Goal: Information Seeking & Learning: Learn about a topic

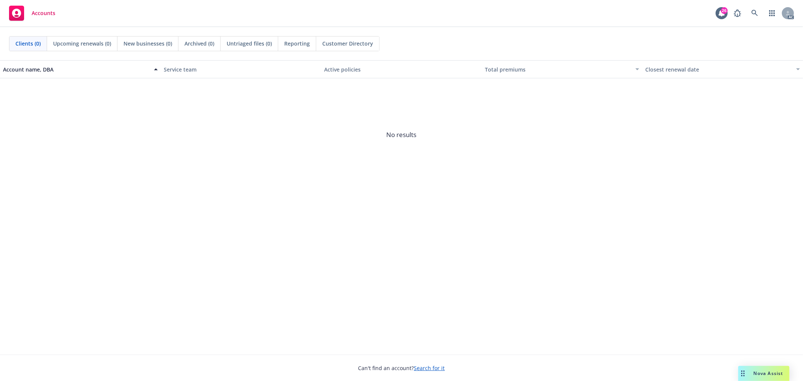
click at [776, 377] on div "Nova Assist" at bounding box center [763, 373] width 51 height 15
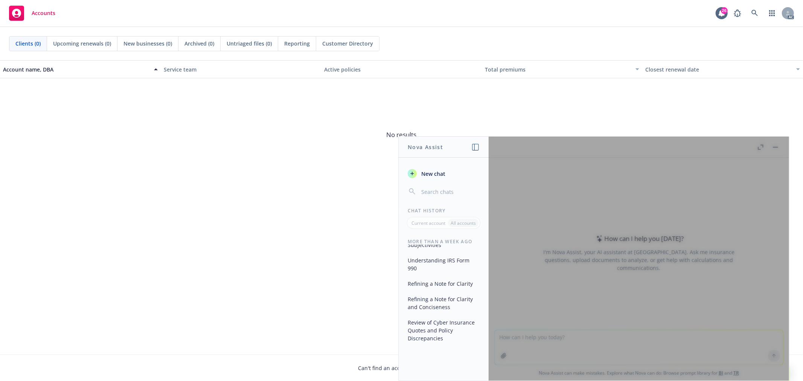
scroll to position [1219, 0]
click at [438, 337] on button "Review of Cyber Insurance Quotes and Policy Discrepancies" at bounding box center [443, 330] width 78 height 28
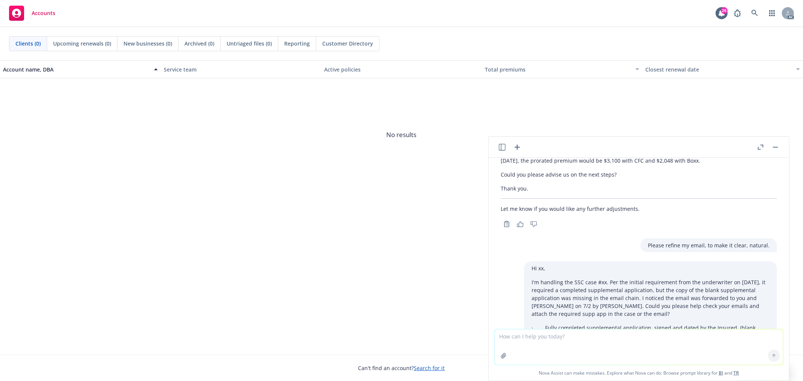
scroll to position [292, 0]
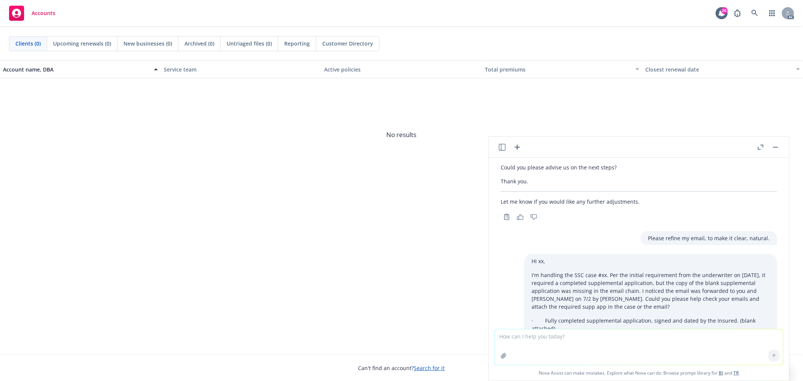
click at [499, 149] on icon "button" at bounding box center [502, 147] width 7 height 7
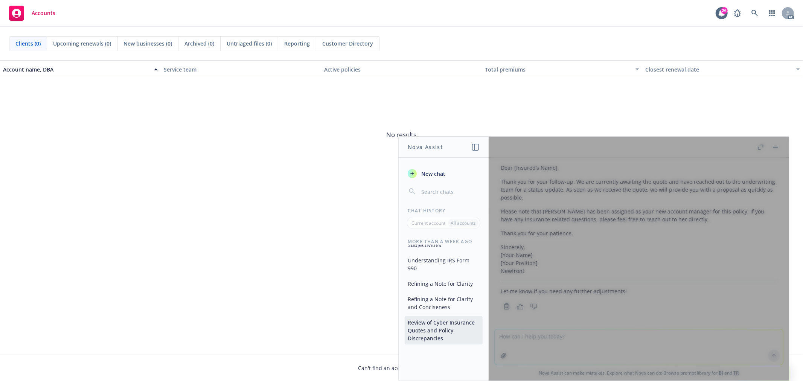
scroll to position [1219, 0]
click at [436, 335] on button "Review of Cyber Insurance Quotes and Policy Discrepancies" at bounding box center [443, 330] width 78 height 28
click at [630, 255] on div at bounding box center [638, 259] width 300 height 244
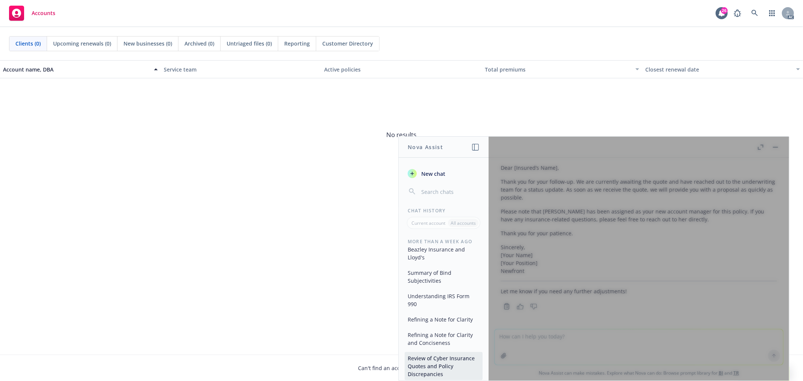
scroll to position [1136, 0]
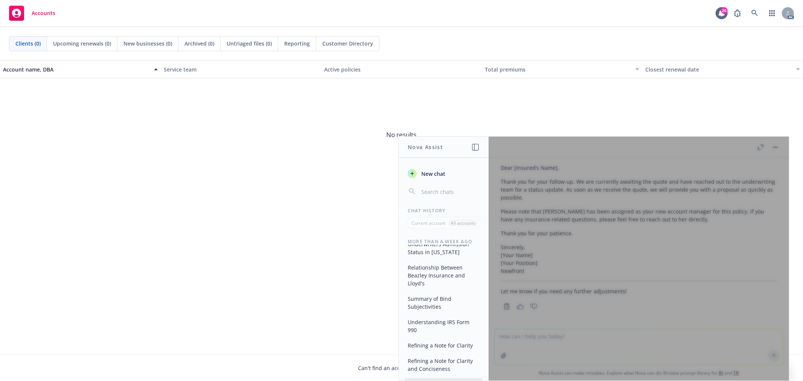
click at [766, 197] on div at bounding box center [638, 259] width 300 height 244
click at [477, 147] on icon "button" at bounding box center [475, 147] width 7 height 7
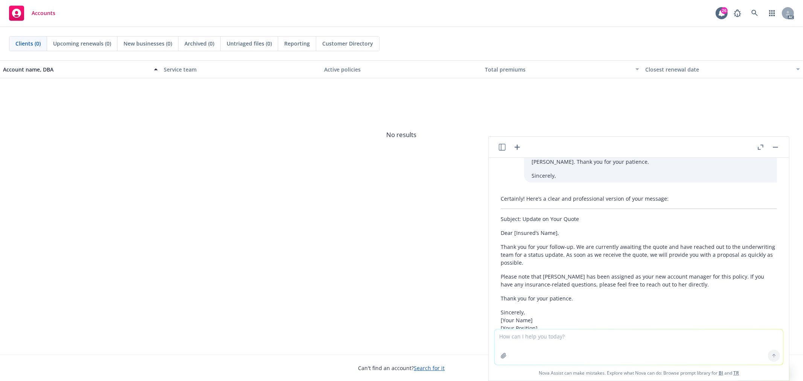
scroll to position [1447, 0]
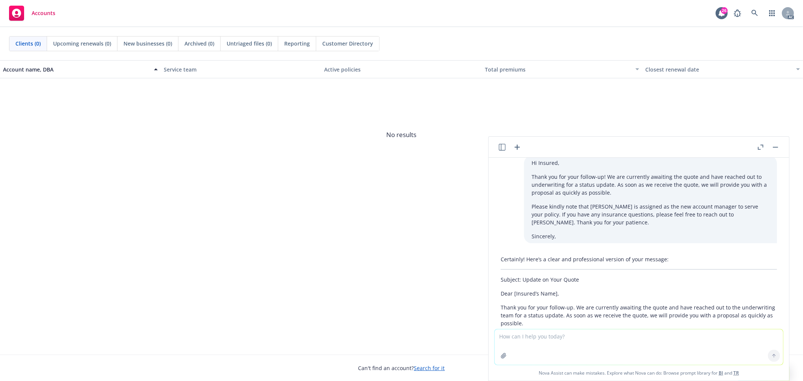
click at [516, 149] on icon "button" at bounding box center [516, 147] width 9 height 9
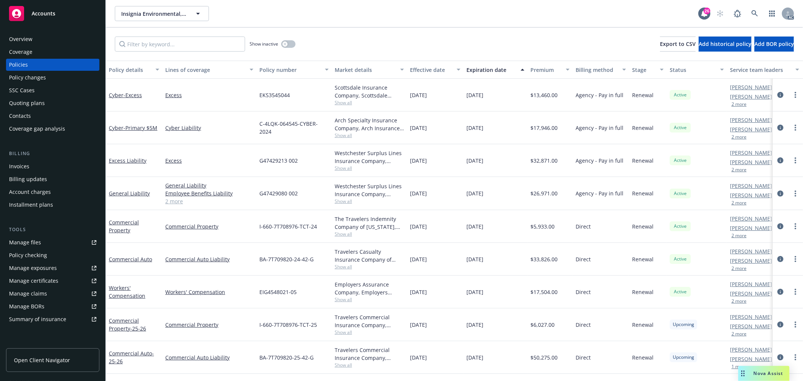
click at [178, 204] on link "2 more" at bounding box center [209, 201] width 88 height 8
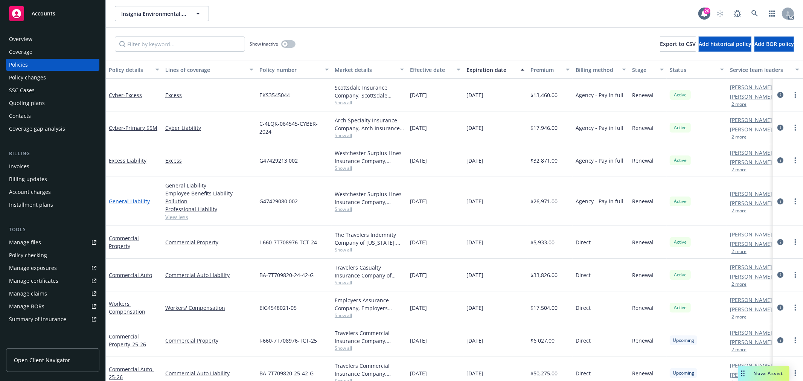
click at [127, 201] on link "General Liability" at bounding box center [129, 201] width 41 height 7
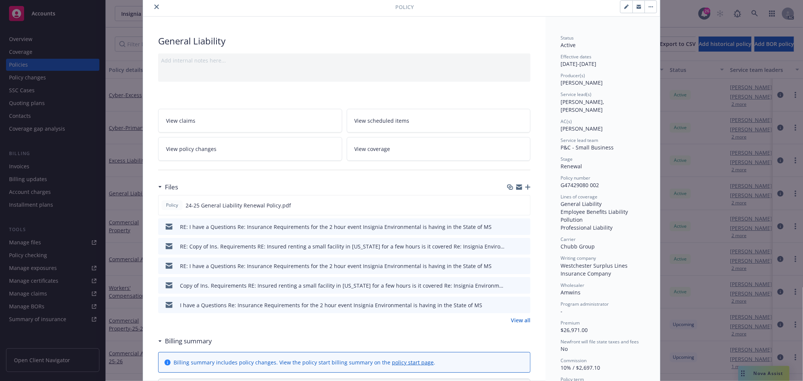
scroll to position [42, 0]
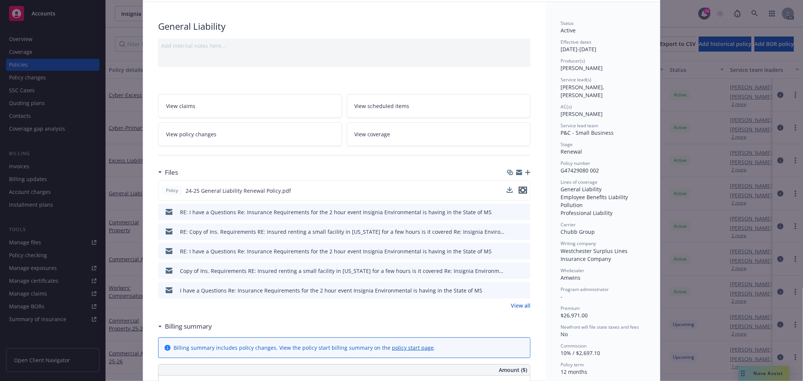
click at [523, 189] on icon "preview file" at bounding box center [522, 189] width 7 height 5
click at [238, 135] on link "View policy changes" at bounding box center [250, 134] width 184 height 24
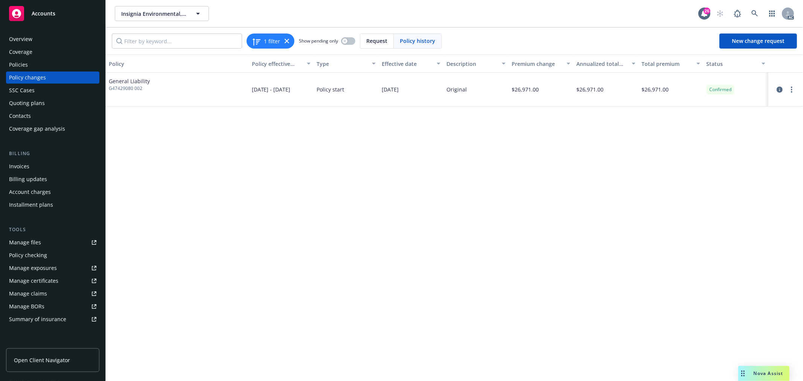
click at [24, 63] on div "Policies" at bounding box center [18, 65] width 19 height 12
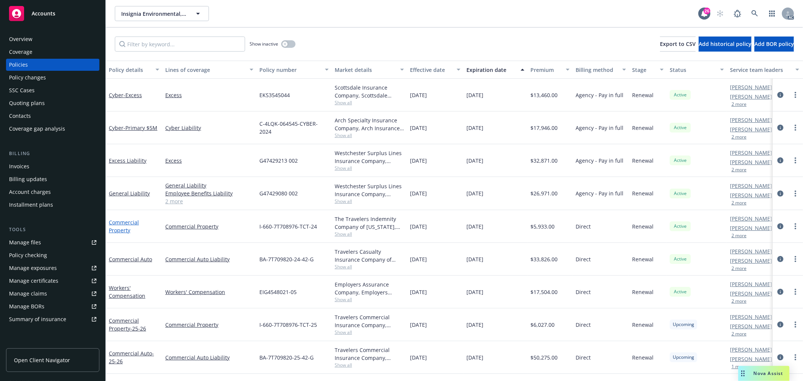
click at [126, 223] on link "Commercial Property" at bounding box center [124, 226] width 30 height 15
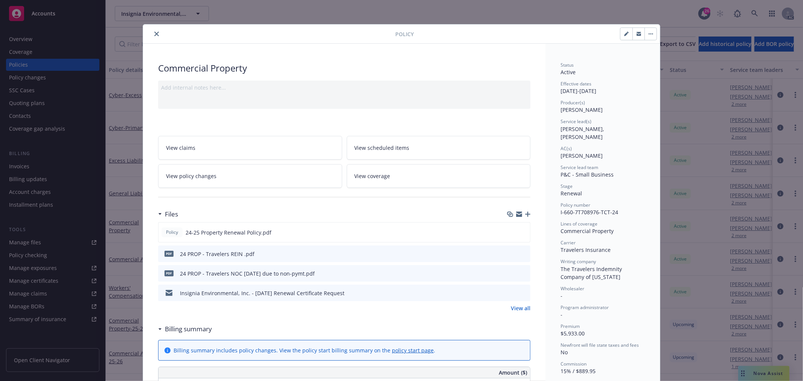
click at [152, 36] on button "close" at bounding box center [156, 33] width 9 height 9
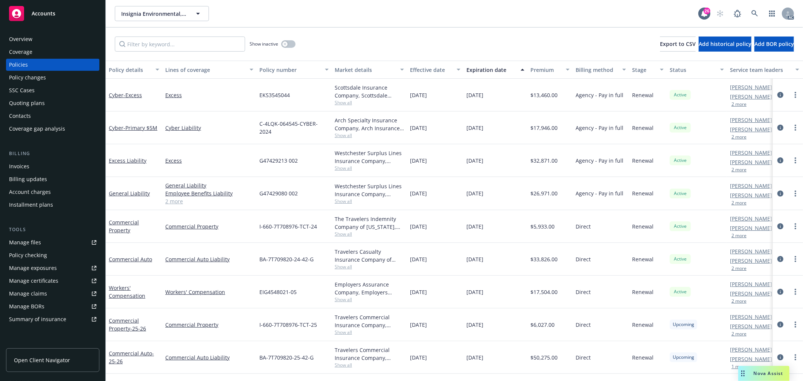
drag, startPoint x: 130, startPoint y: 193, endPoint x: 131, endPoint y: 189, distance: 3.8
click at [131, 193] on link "General Liability" at bounding box center [129, 193] width 41 height 7
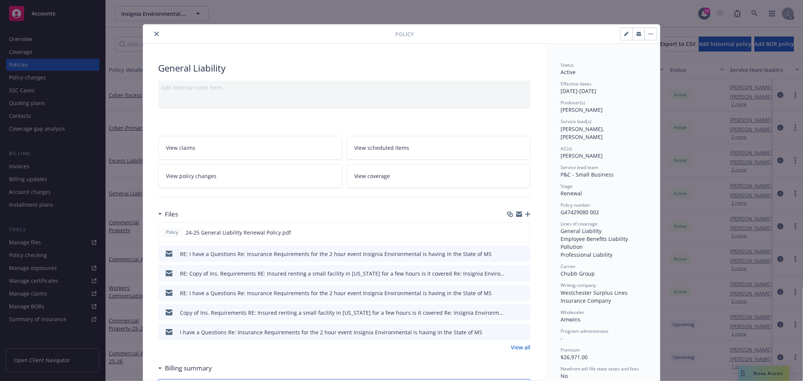
click at [155, 36] on button "close" at bounding box center [156, 33] width 9 height 9
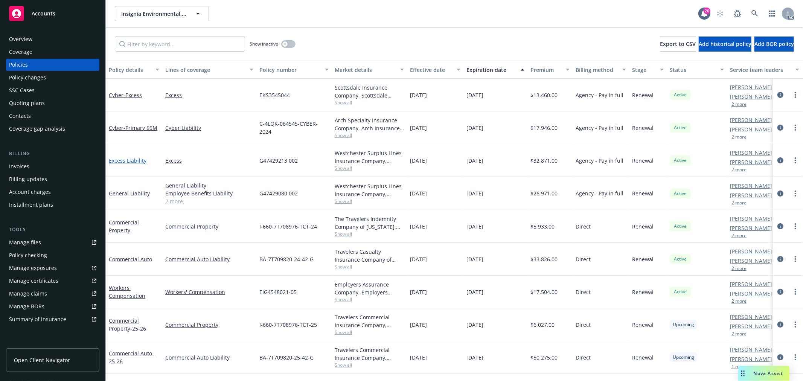
click at [126, 161] on link "Excess Liability" at bounding box center [128, 160] width 38 height 7
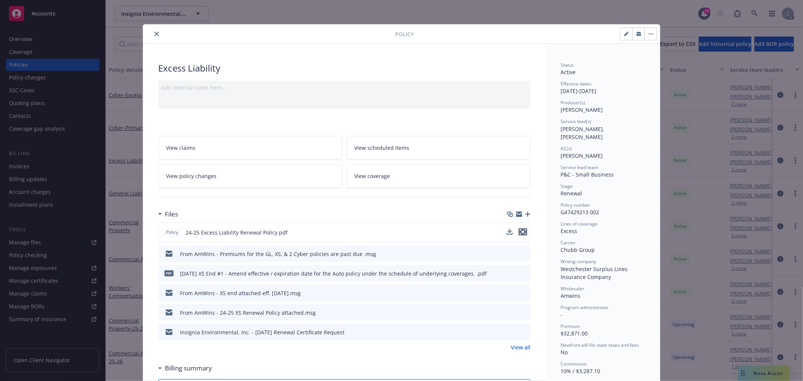
click at [520, 232] on icon "preview file" at bounding box center [522, 231] width 7 height 5
click at [197, 169] on link "View policy changes" at bounding box center [250, 176] width 184 height 24
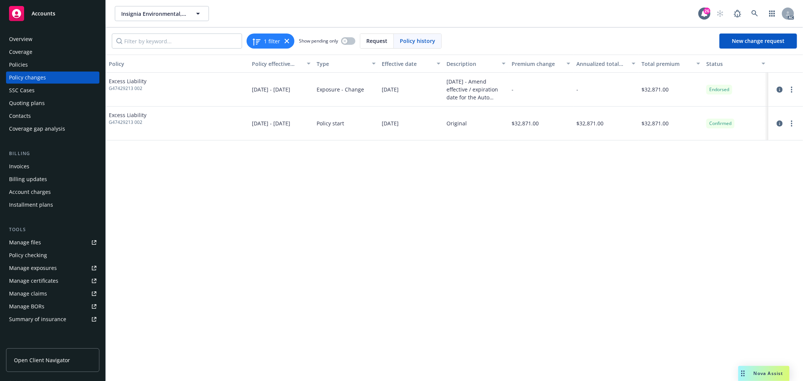
click at [410, 84] on div "10/05/2024" at bounding box center [411, 90] width 65 height 34
click at [35, 63] on div "Policies" at bounding box center [52, 65] width 87 height 12
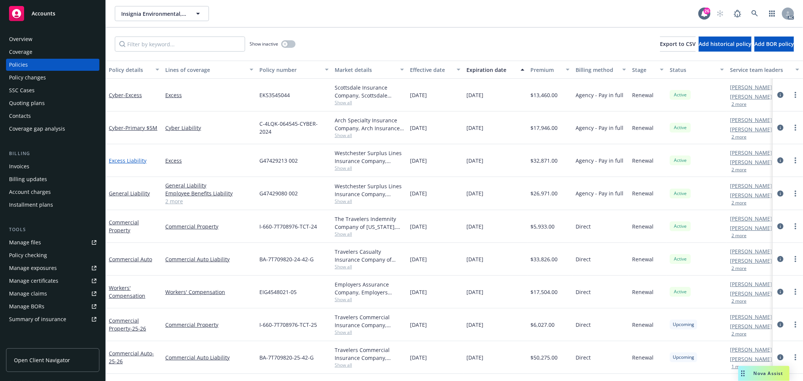
click at [134, 160] on link "Excess Liability" at bounding box center [128, 160] width 38 height 7
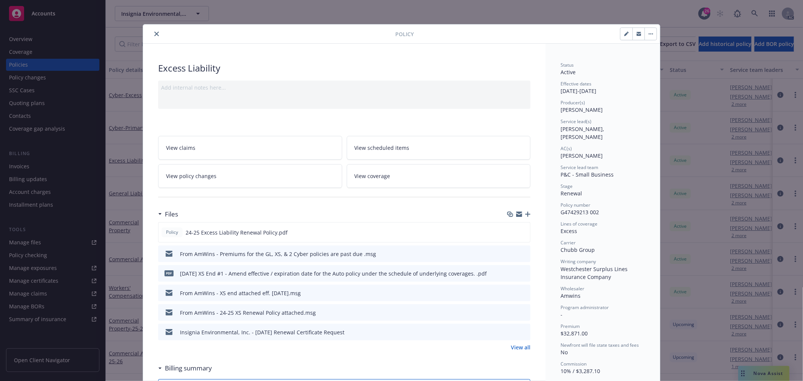
scroll to position [23, 0]
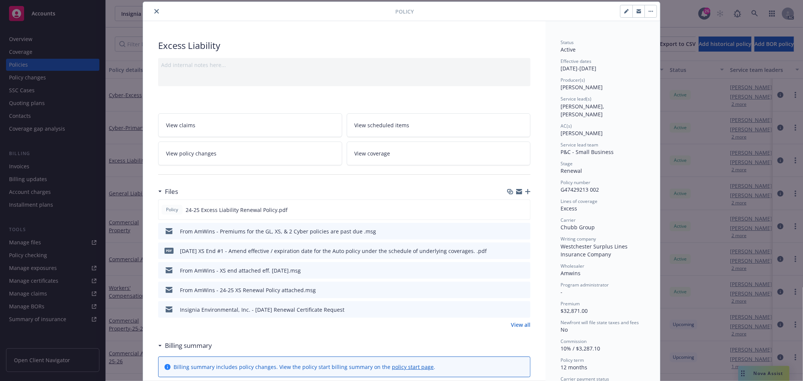
click at [520, 249] on icon "preview file" at bounding box center [523, 250] width 7 height 5
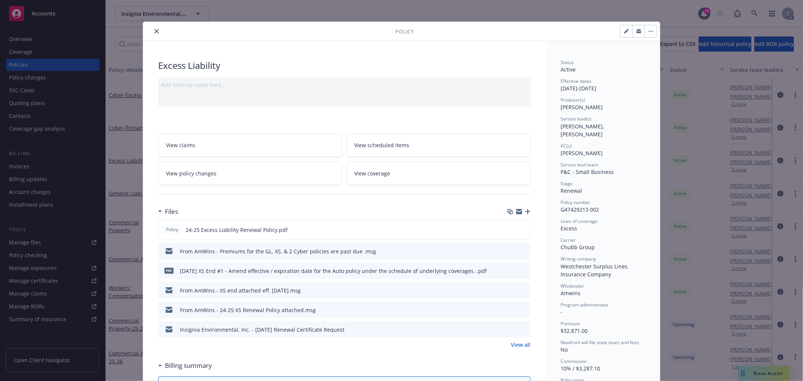
scroll to position [0, 0]
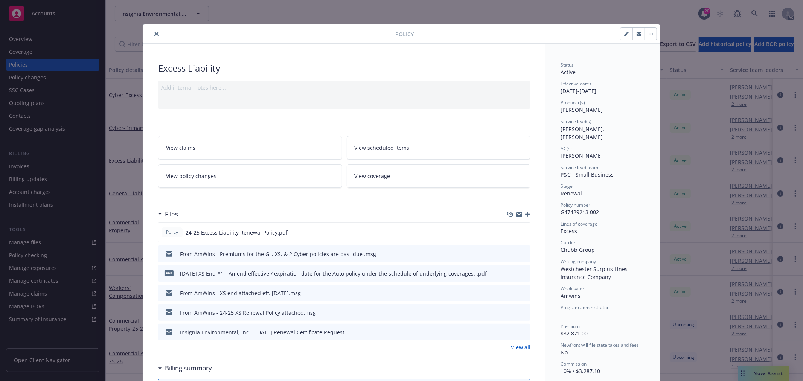
click at [156, 35] on button "close" at bounding box center [156, 33] width 9 height 9
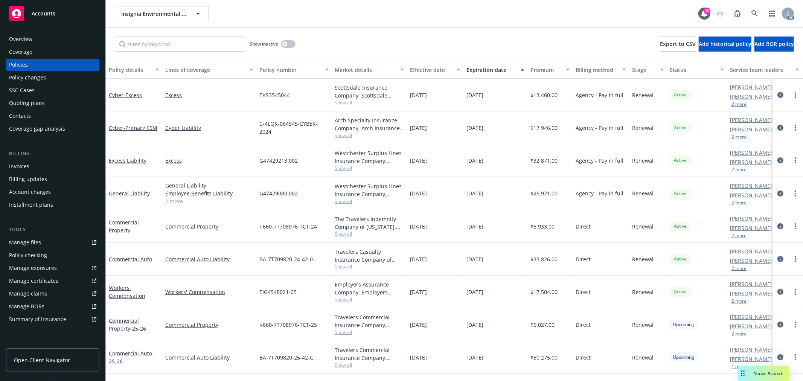
click at [176, 204] on link "2 more" at bounding box center [209, 201] width 88 height 8
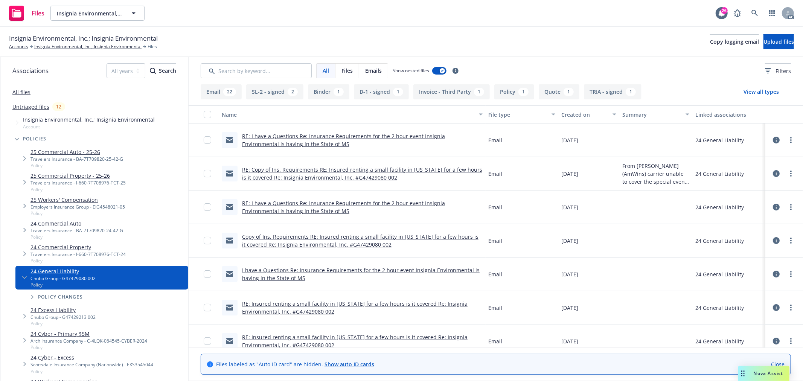
click at [558, 93] on button "Quote 1" at bounding box center [558, 91] width 41 height 15
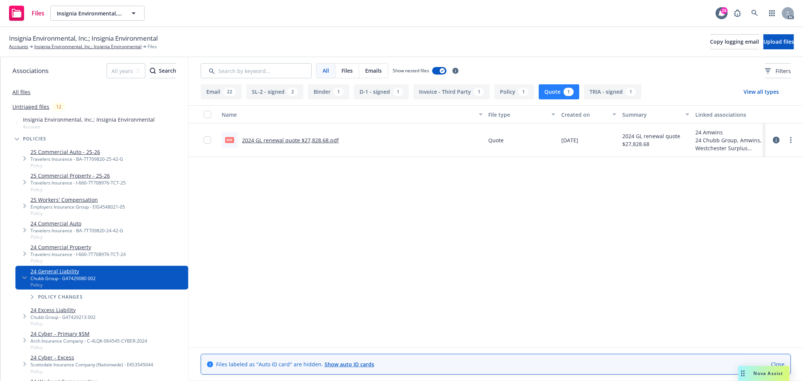
click at [322, 141] on link "2024 GL renewal quote $27,828.68.pdf" at bounding box center [290, 140] width 97 height 7
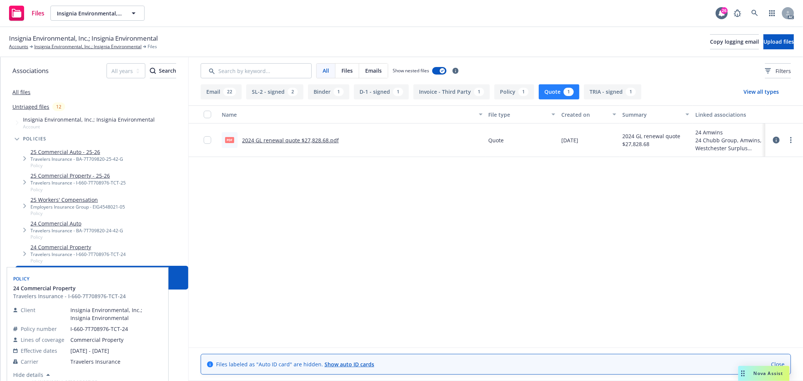
scroll to position [84, 0]
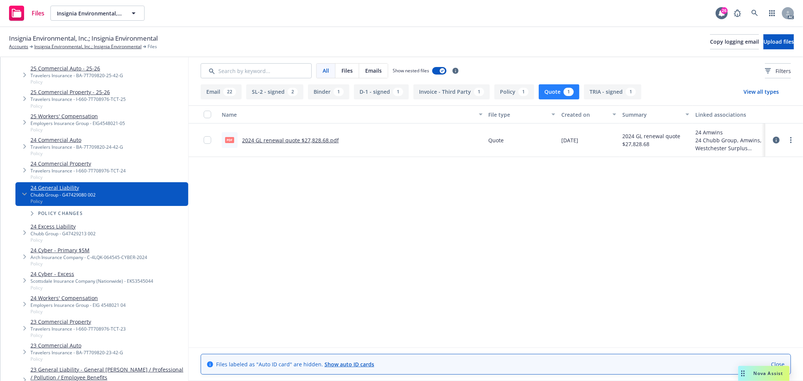
click at [299, 230] on div "Name File type Created on Summary Linked associations pdf 2024 GL renewal quote…" at bounding box center [496, 226] width 614 height 242
click at [59, 228] on link "24 Excess Liability" at bounding box center [62, 226] width 65 height 8
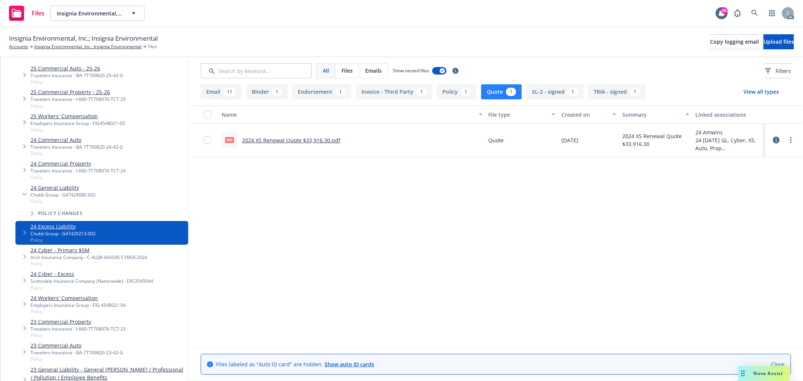
click at [311, 141] on link "2024 XS Renewal Quote $33,916.30.pdf" at bounding box center [291, 140] width 98 height 7
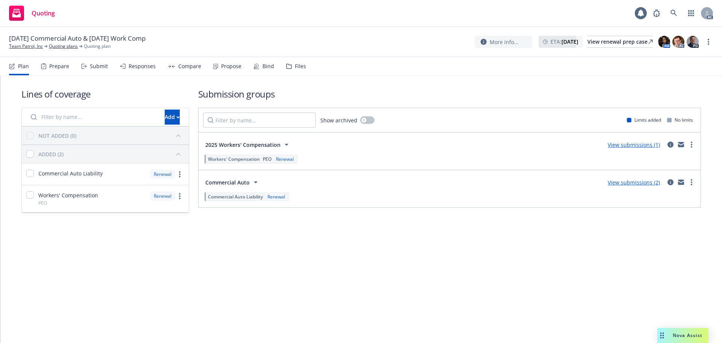
click at [132, 65] on div "Responses" at bounding box center [142, 66] width 27 height 6
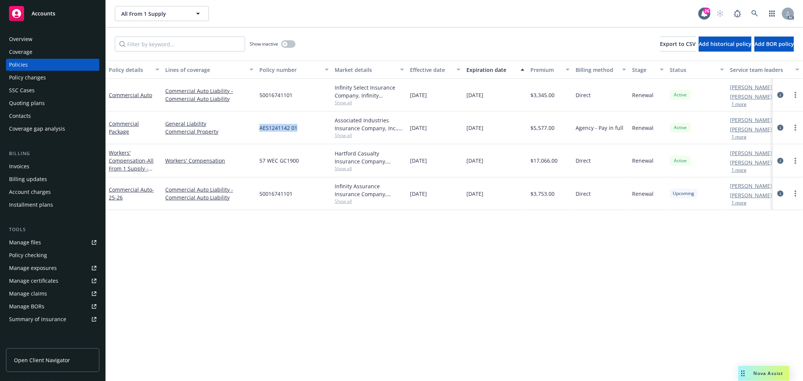
drag, startPoint x: 299, startPoint y: 126, endPoint x: 260, endPoint y: 126, distance: 39.1
click at [260, 126] on div "AES1241142 01" at bounding box center [293, 127] width 75 height 33
copy span "AES1241142 01"
click at [411, 128] on span "11/30/2024" at bounding box center [418, 128] width 17 height 8
drag, startPoint x: 411, startPoint y: 127, endPoint x: 426, endPoint y: 77, distance: 52.4
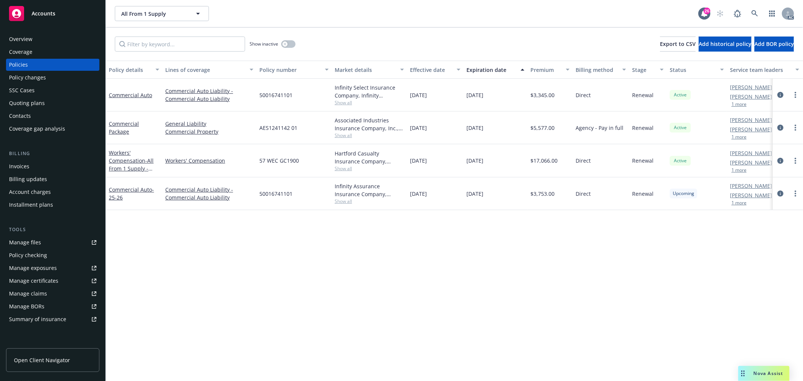
click at [494, 127] on div "Commercial Package General Liability Commercial Property AES1241142 01 Associat…" at bounding box center [469, 127] width 726 height 33
copy div "11/30/2024 11/30/2025"
click at [120, 131] on link "Commercial Package" at bounding box center [124, 127] width 30 height 15
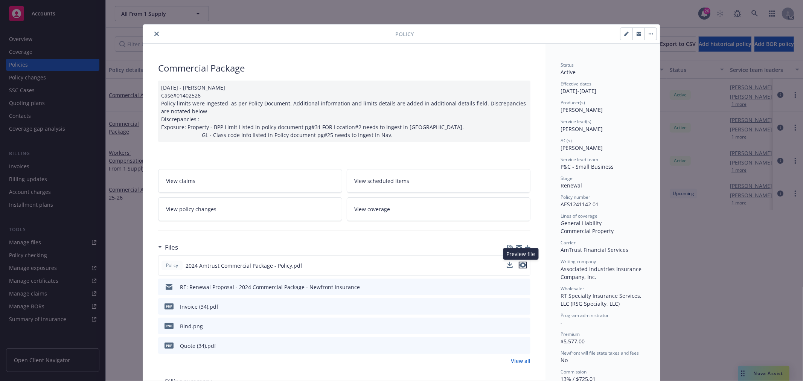
click at [522, 265] on icon "preview file" at bounding box center [522, 264] width 7 height 5
drag, startPoint x: 239, startPoint y: 69, endPoint x: 154, endPoint y: 69, distance: 85.8
copy div "Commercial Package"
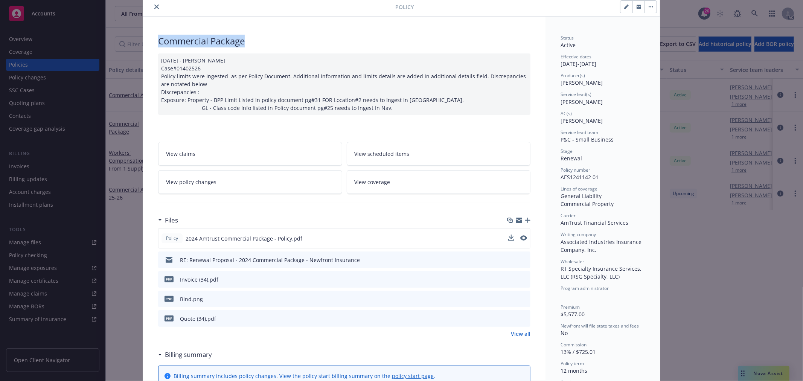
scroll to position [42, 0]
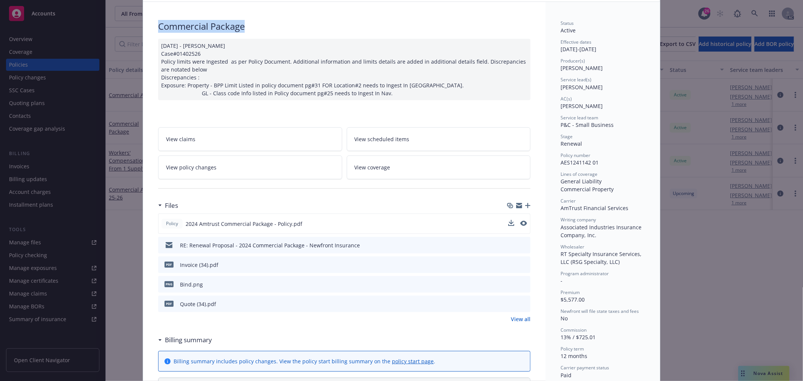
click at [236, 170] on link "View policy changes" at bounding box center [250, 167] width 184 height 24
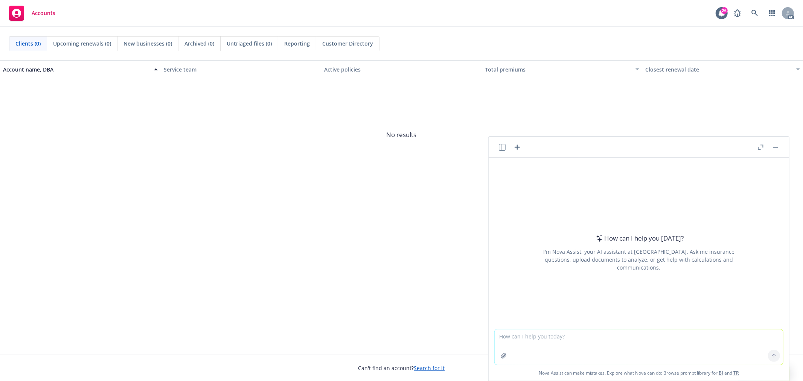
click at [502, 149] on icon "button" at bounding box center [502, 147] width 7 height 7
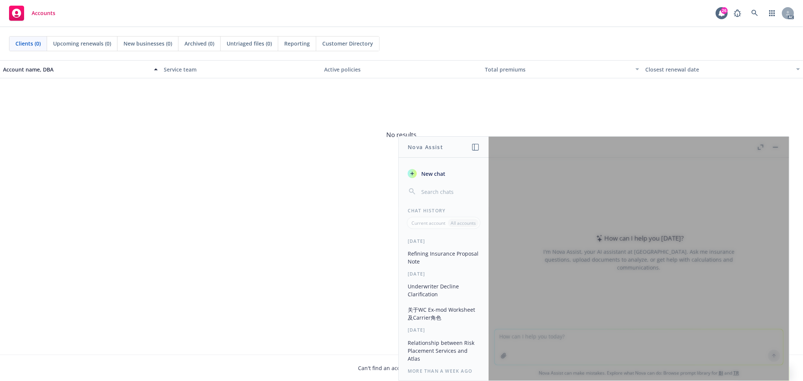
click at [435, 258] on button "Refining Insurance Proposal Note" at bounding box center [443, 257] width 78 height 20
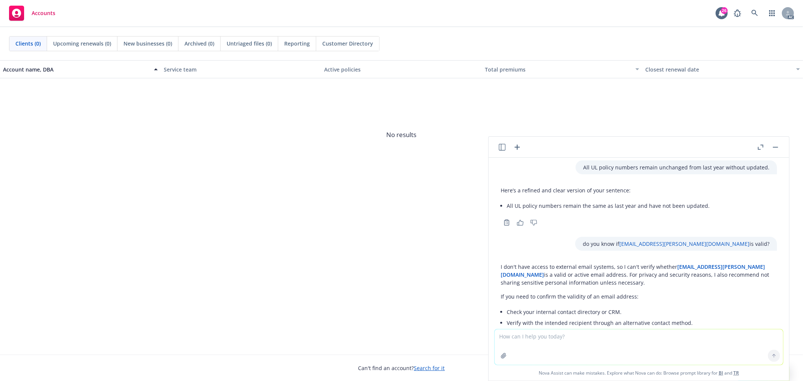
scroll to position [508, 0]
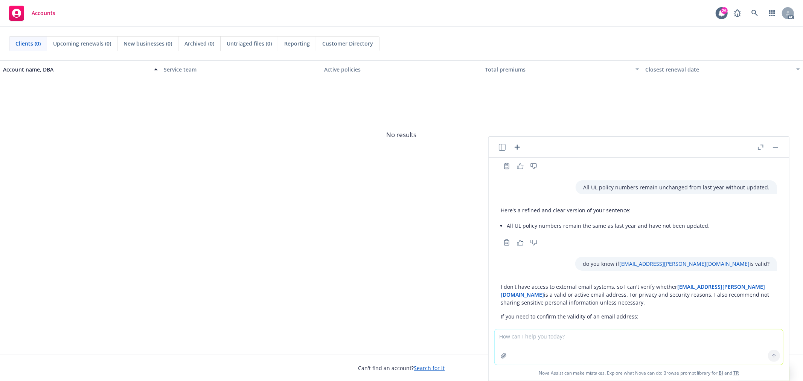
click at [505, 145] on icon "button" at bounding box center [502, 147] width 7 height 7
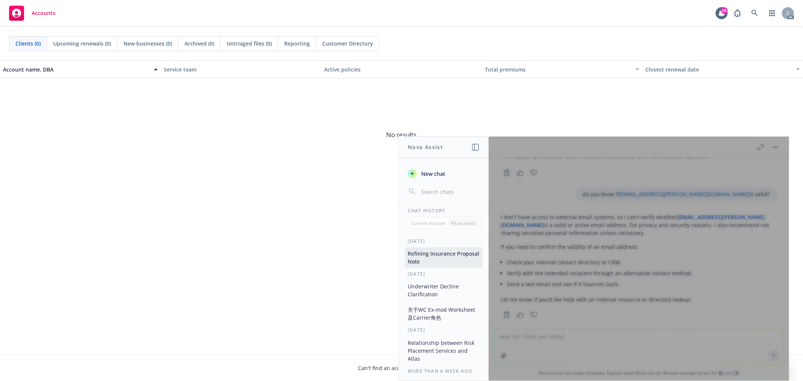
scroll to position [594, 0]
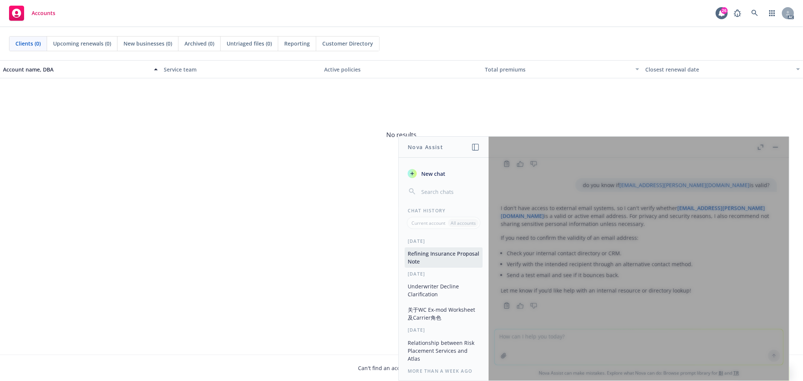
click at [424, 172] on span "New chat" at bounding box center [433, 174] width 26 height 8
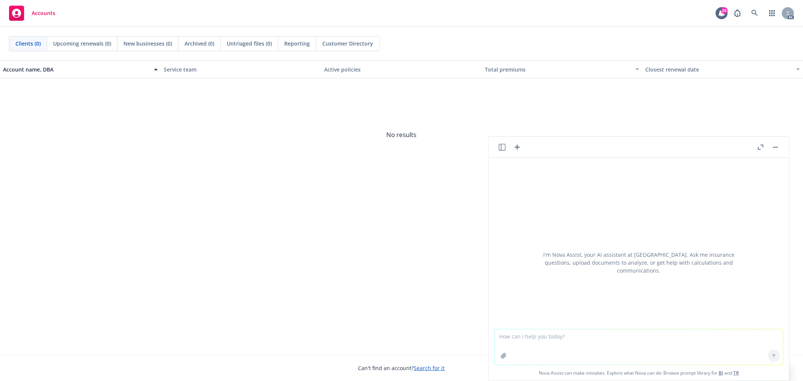
click at [585, 341] on textarea at bounding box center [638, 346] width 288 height 35
type textarea "Please help refine email, make sure clear, friendly, natural"
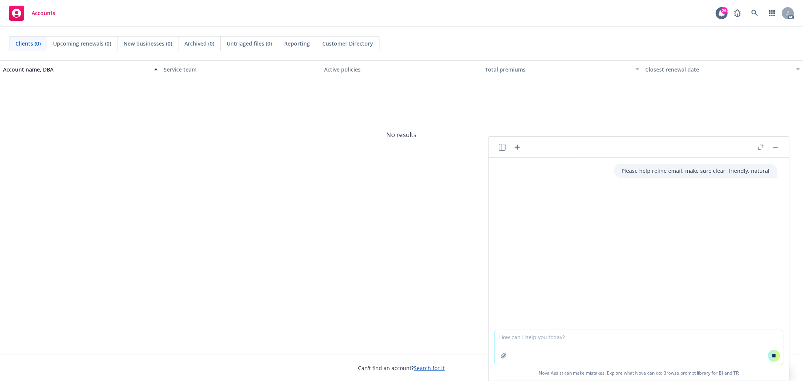
click at [585, 341] on textarea at bounding box center [638, 347] width 288 height 35
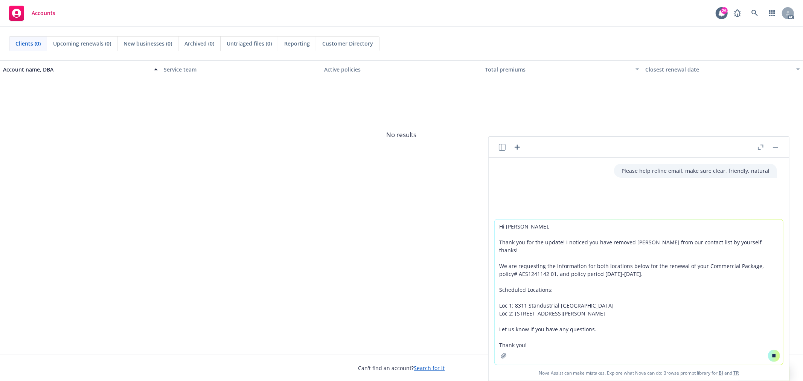
click at [509, 227] on textarea "Hi [PERSON_NAME], Thank you for the update! I noticed you have removed [PERSON_…" at bounding box center [638, 291] width 288 height 145
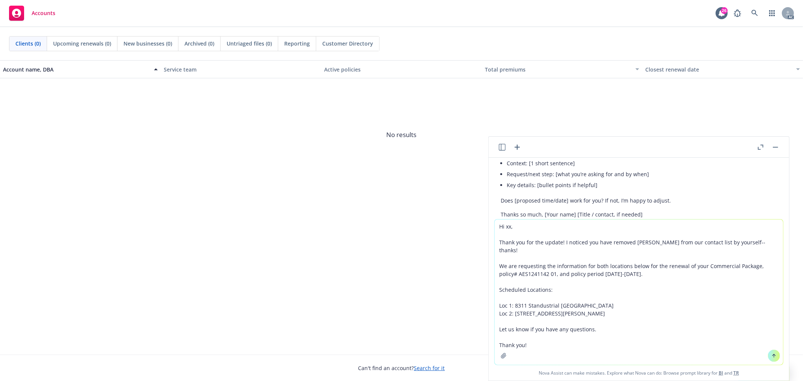
scroll to position [210, 0]
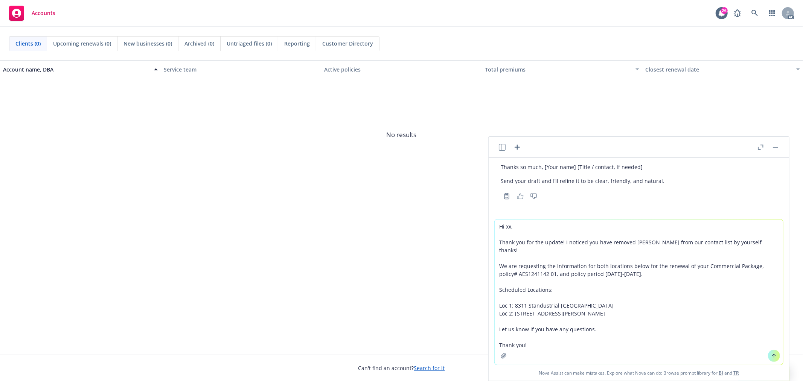
drag, startPoint x: 561, startPoint y: 242, endPoint x: 768, endPoint y: 239, distance: 206.6
click at [768, 239] on textarea "Hi xx, Thank you for the update! I noticed you have removed [PERSON_NAME] from …" at bounding box center [638, 291] width 288 height 145
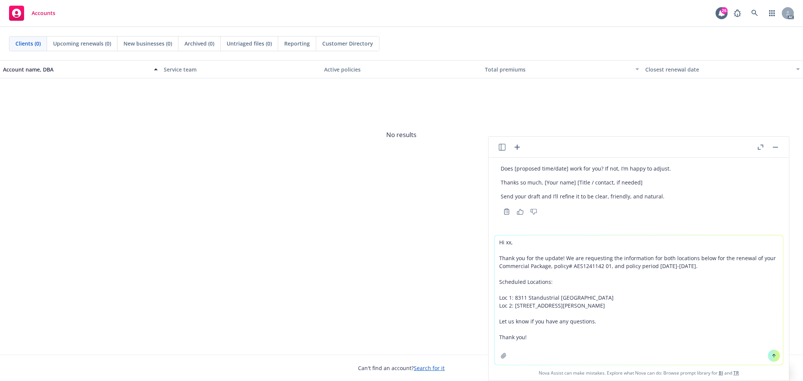
scroll to position [194, 0]
click at [497, 256] on textarea "Hi xx, Thank you for the update! We are requesting the information for both loc…" at bounding box center [638, 299] width 288 height 129
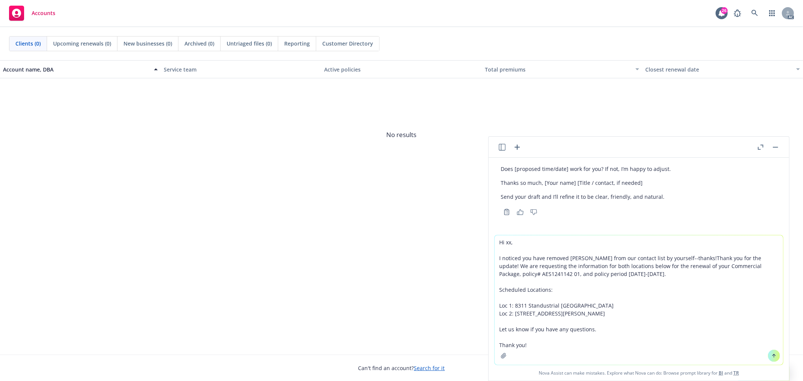
scroll to position [202, 0]
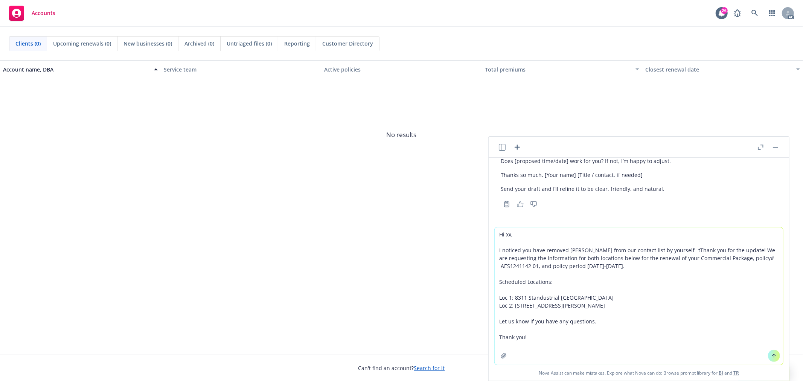
type textarea "Hi xx, I noticed you have removed [PERSON_NAME] from our contact list by yourse…"
click at [745, 249] on textarea "Hi xx, I noticed you have removed [PERSON_NAME] from our contact list by yourse…" at bounding box center [638, 295] width 288 height 137
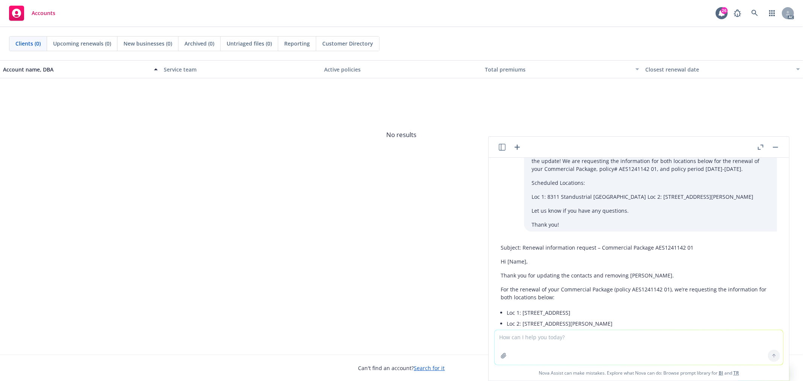
scroll to position [287, 0]
click at [611, 345] on textarea at bounding box center [638, 347] width 288 height 35
type textarea "the insured requested us to update contact, but I noticed the insured has updat…"
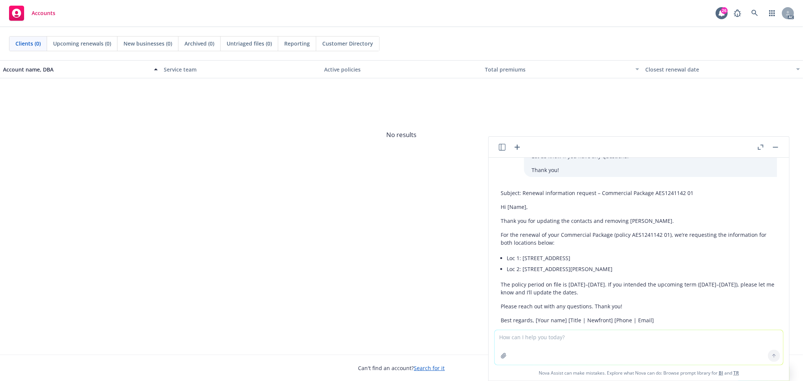
scroll to position [328, 0]
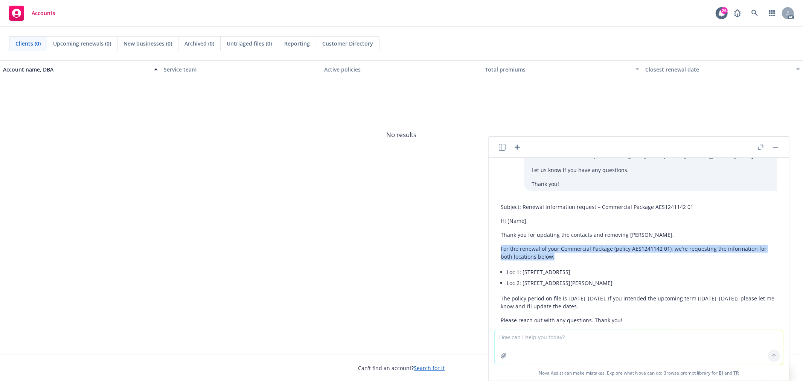
drag, startPoint x: 500, startPoint y: 248, endPoint x: 556, endPoint y: 255, distance: 56.1
click at [556, 255] on p "For the renewal of your Commercial Package (policy AES1241142 01), we’re reques…" at bounding box center [638, 253] width 276 height 16
copy p "For the renewal of your Commercial Package (policy AES1241142 01), we’re reques…"
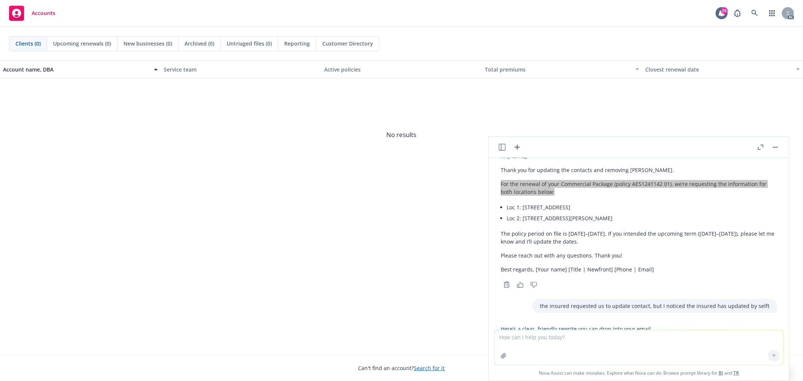
scroll to position [412, 0]
